Goal: Task Accomplishment & Management: Use online tool/utility

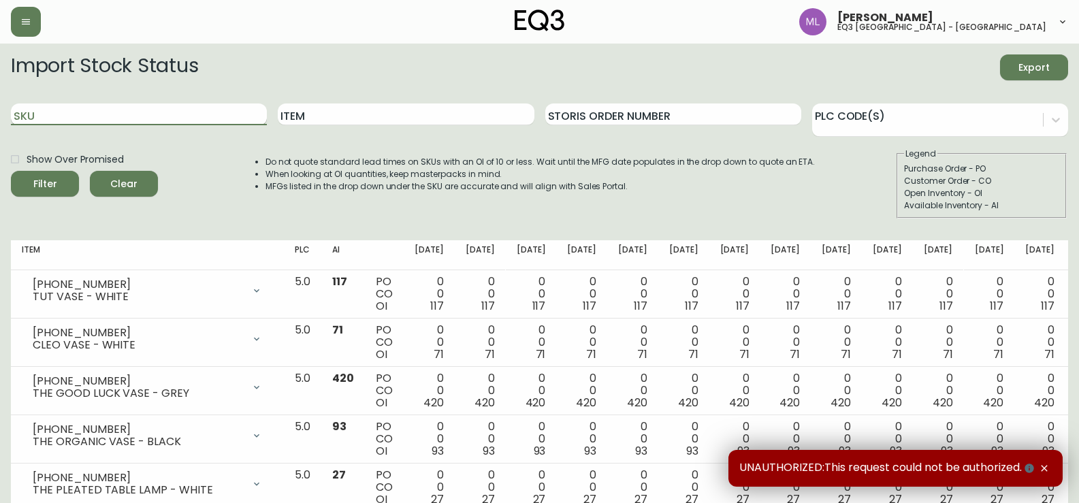
click at [205, 112] on input "SKU" at bounding box center [139, 114] width 256 height 22
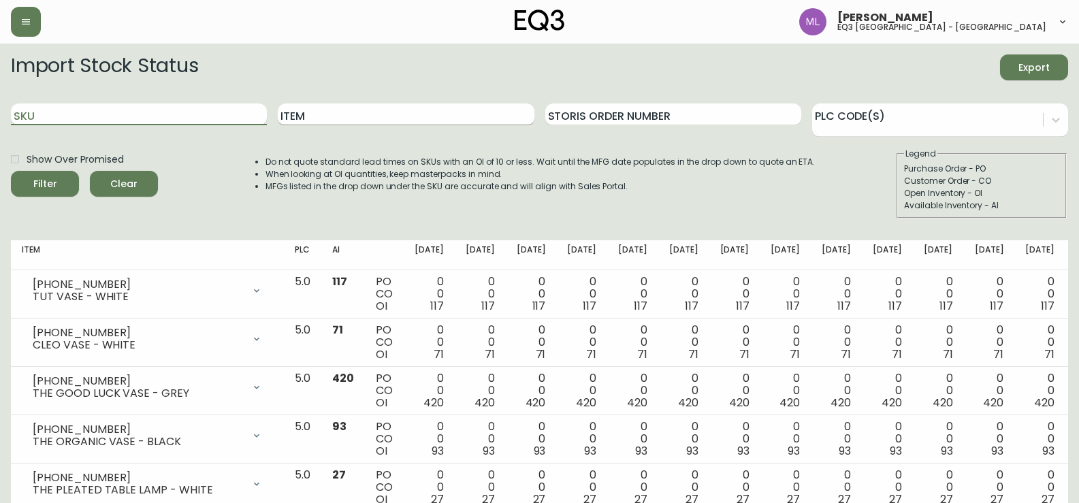
click at [438, 117] on input "Item" at bounding box center [406, 114] width 256 height 22
type input "bear"
click at [11, 171] on button "Filter" at bounding box center [45, 184] width 68 height 26
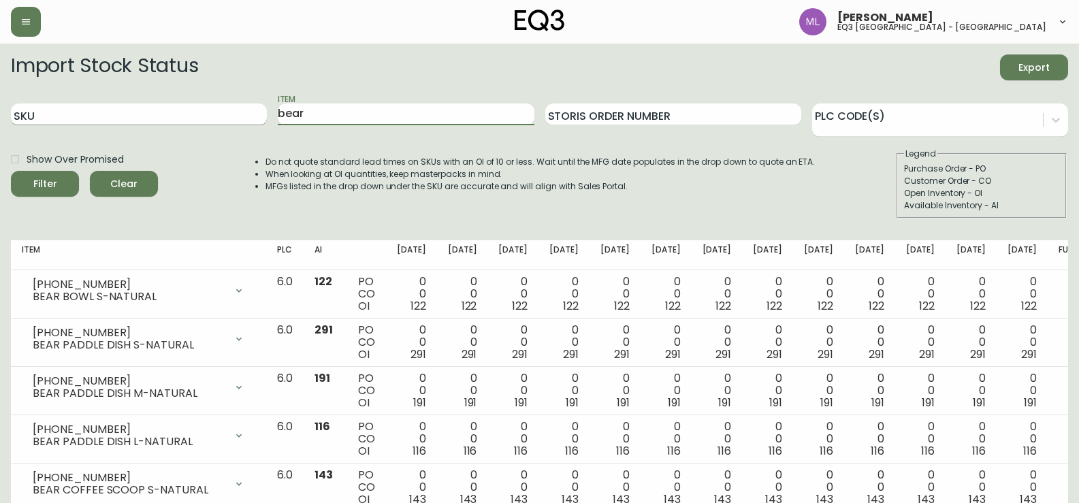
drag, startPoint x: 335, startPoint y: 116, endPoint x: 200, endPoint y: 108, distance: 135.7
click at [200, 108] on div "SKU Item bear Storis Order Number PLC Code(s)" at bounding box center [539, 115] width 1057 height 44
click at [238, 101] on div "SKU" at bounding box center [139, 115] width 256 height 44
click at [236, 112] on input "SKU" at bounding box center [139, 114] width 256 height 22
click at [58, 181] on span "Filter" at bounding box center [45, 184] width 46 height 17
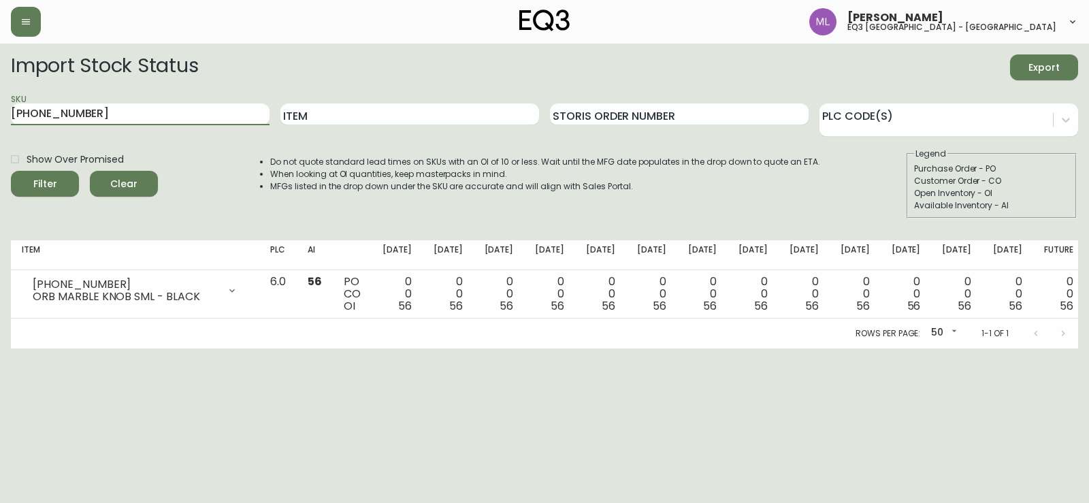
drag, startPoint x: 108, startPoint y: 116, endPoint x: 0, endPoint y: 120, distance: 107.7
click at [0, 120] on main "Import Stock Status Export SKU [PHONE_NUMBER] Item Storis Order Number PLC Code…" at bounding box center [544, 196] width 1089 height 305
click at [20, 187] on button "Filter" at bounding box center [45, 184] width 68 height 26
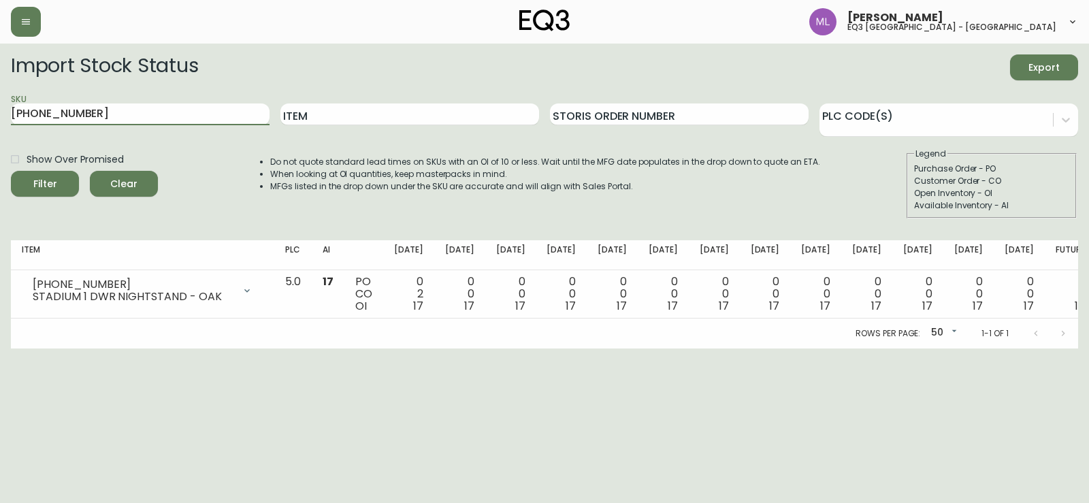
drag, startPoint x: 185, startPoint y: 113, endPoint x: 0, endPoint y: 114, distance: 185.2
click at [0, 114] on main "Import Stock Status Export SKU [PHONE_NUMBER] Item Storis Order Number PLC Code…" at bounding box center [544, 196] width 1089 height 305
click at [11, 171] on button "Filter" at bounding box center [45, 184] width 68 height 26
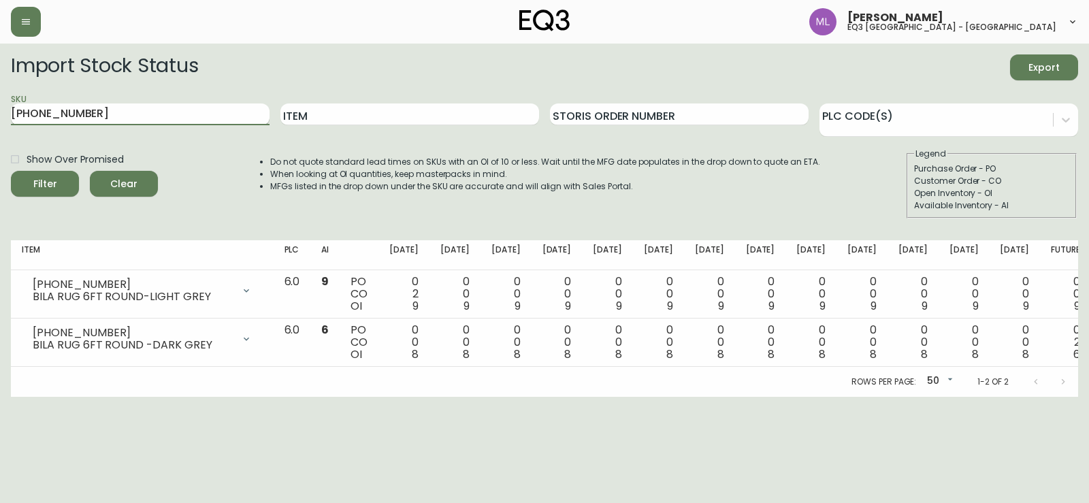
drag, startPoint x: 114, startPoint y: 111, endPoint x: 43, endPoint y: 112, distance: 70.8
click at [43, 112] on input "[PHONE_NUMBER]" at bounding box center [140, 114] width 259 height 22
type input "[PHONE_NUMBER]"
click at [11, 171] on button "Filter" at bounding box center [45, 184] width 68 height 26
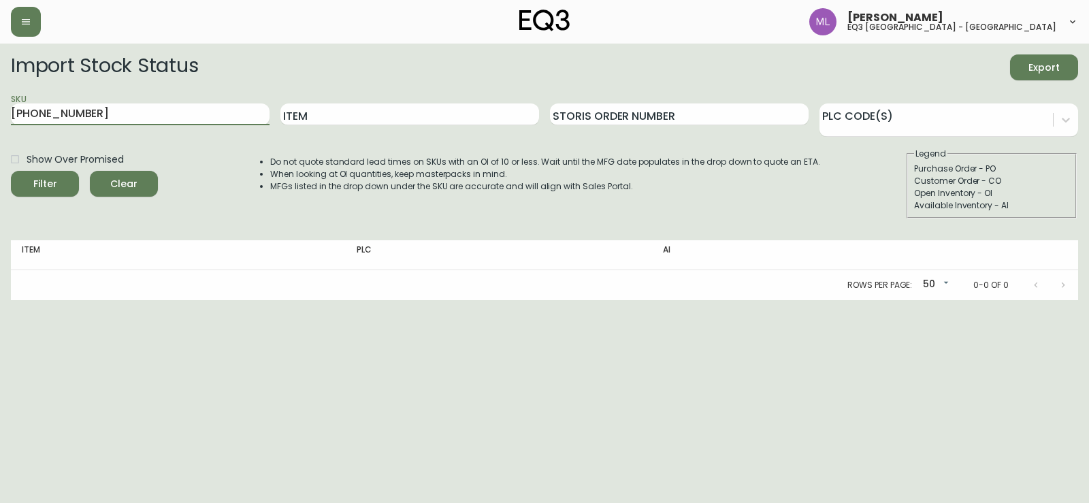
drag, startPoint x: 114, startPoint y: 116, endPoint x: 0, endPoint y: 103, distance: 115.1
click at [0, 103] on main "Import Stock Status Export SKU [PHONE_NUMBER] Item Storis Order Number PLC Code…" at bounding box center [544, 172] width 1089 height 257
click at [337, 115] on input "Item" at bounding box center [410, 114] width 259 height 22
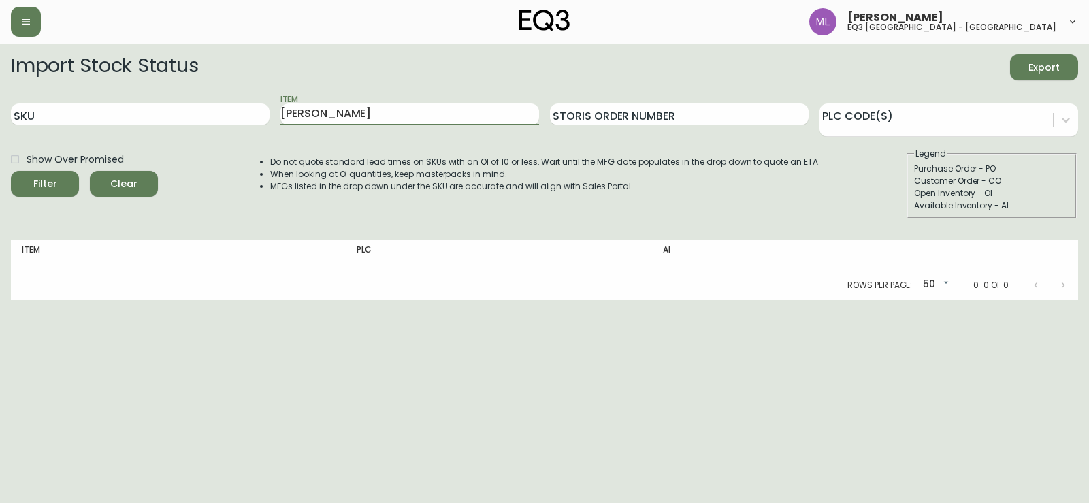
type input "[PERSON_NAME]"
click at [11, 171] on button "Filter" at bounding box center [45, 184] width 68 height 26
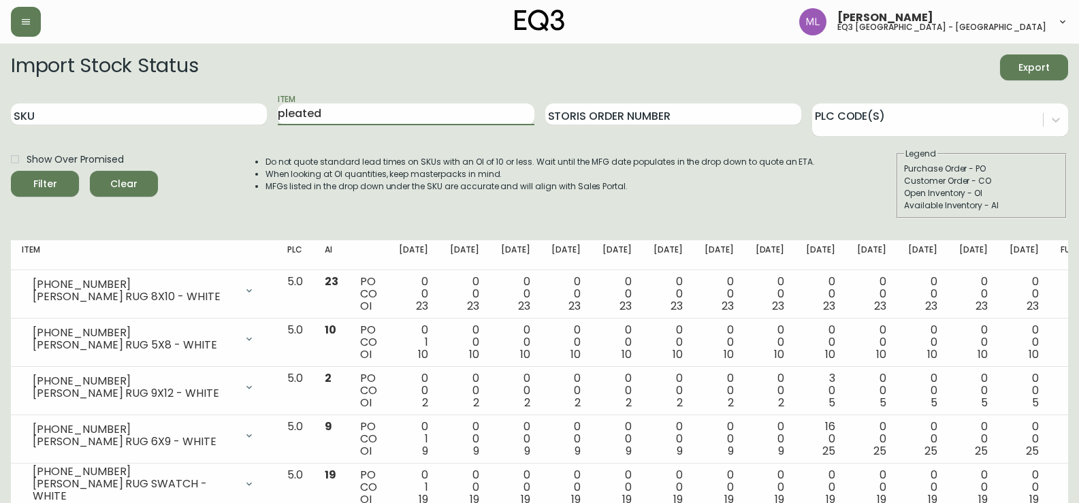
type input "pleated"
click at [11, 171] on button "Filter" at bounding box center [45, 184] width 68 height 26
